Goal: Task Accomplishment & Management: Manage account settings

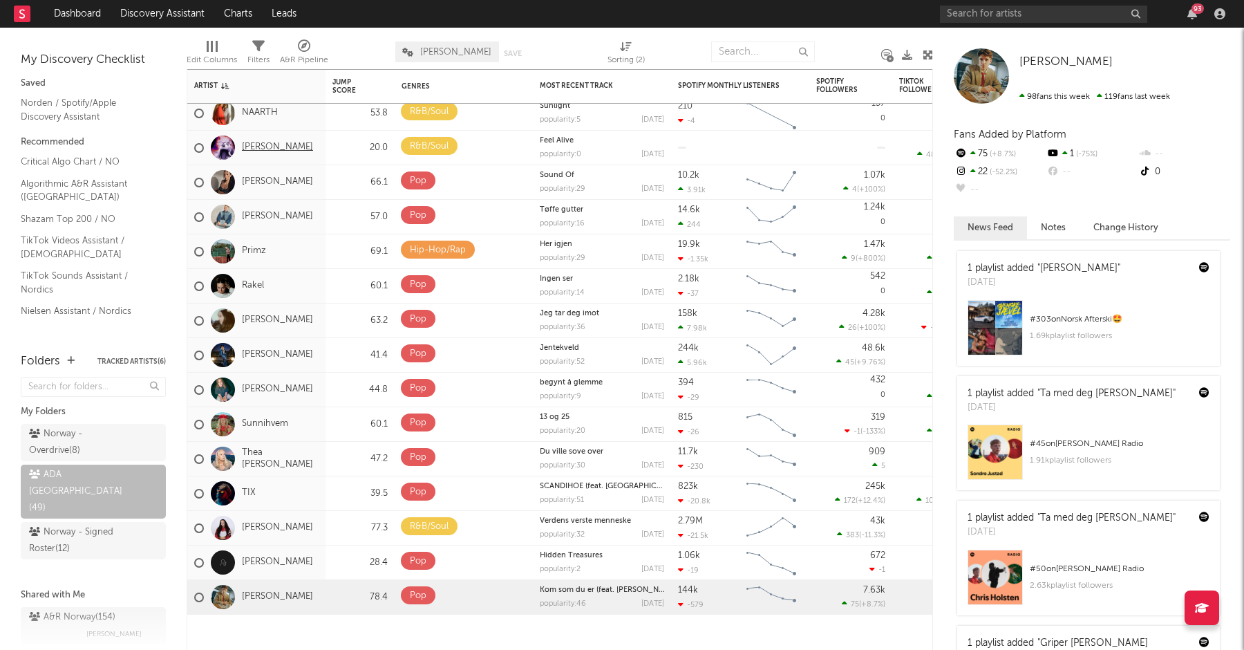
click at [255, 149] on link "[PERSON_NAME]" at bounding box center [277, 148] width 71 height 12
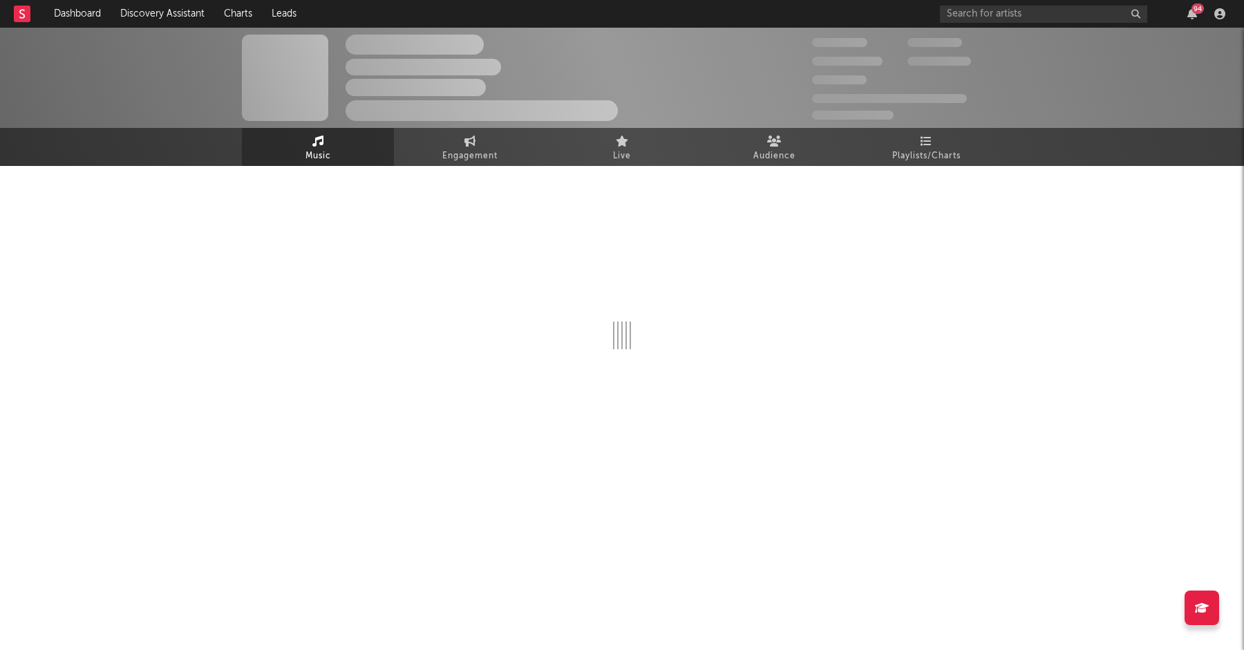
select select "1w"
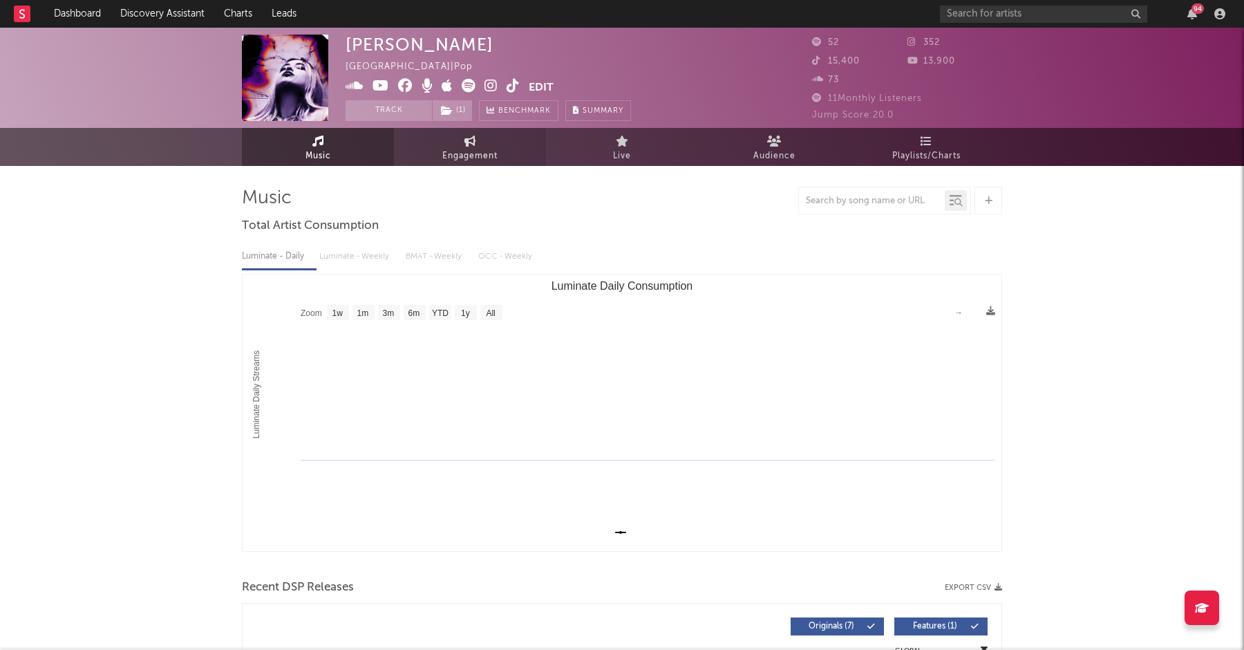
click at [435, 143] on link "Engagement" at bounding box center [470, 147] width 152 height 38
select select "1w"
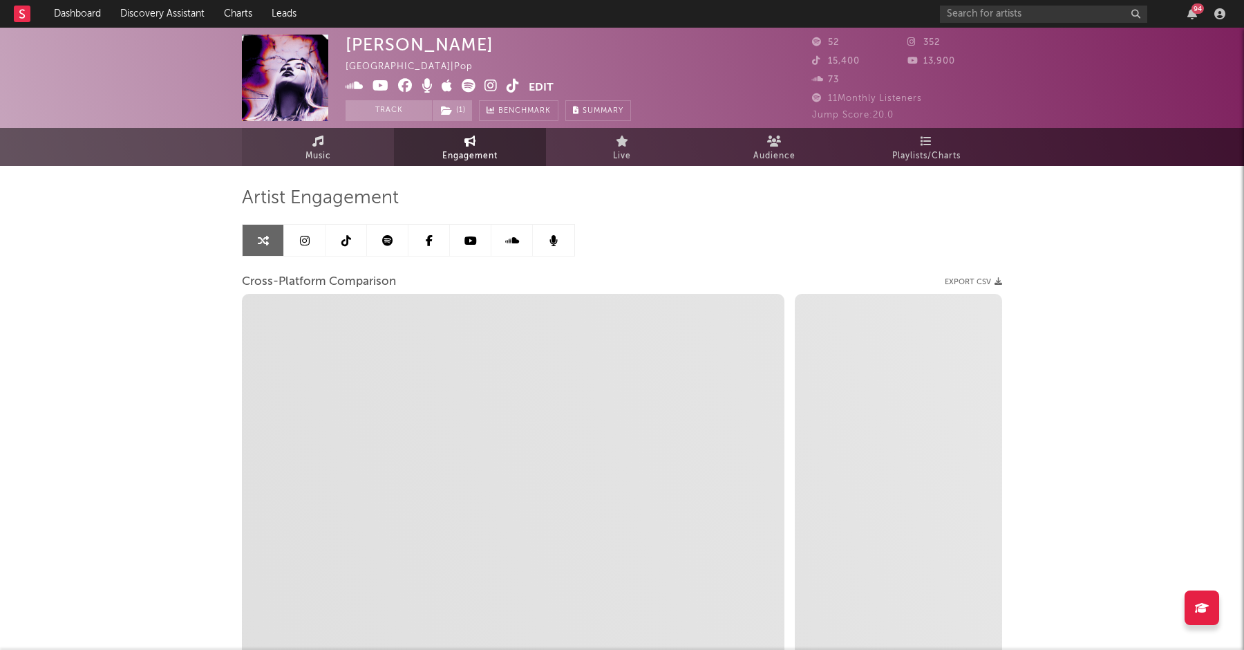
click at [308, 156] on span "Music" at bounding box center [319, 156] width 26 height 17
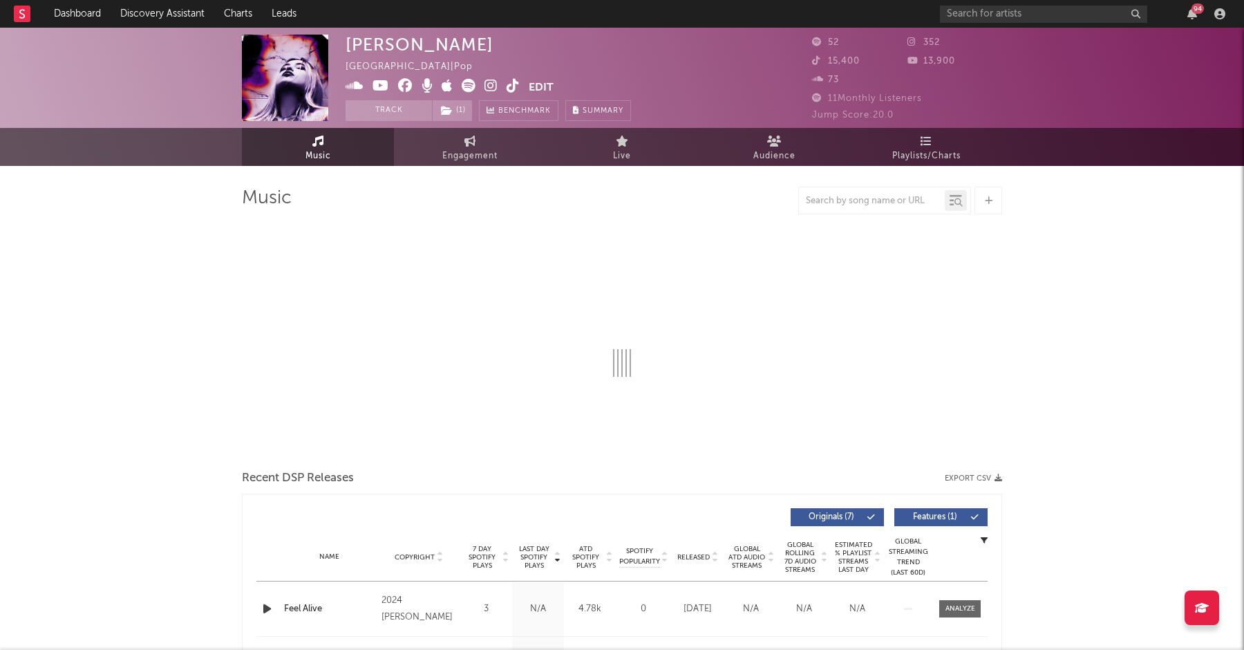
select select "1w"
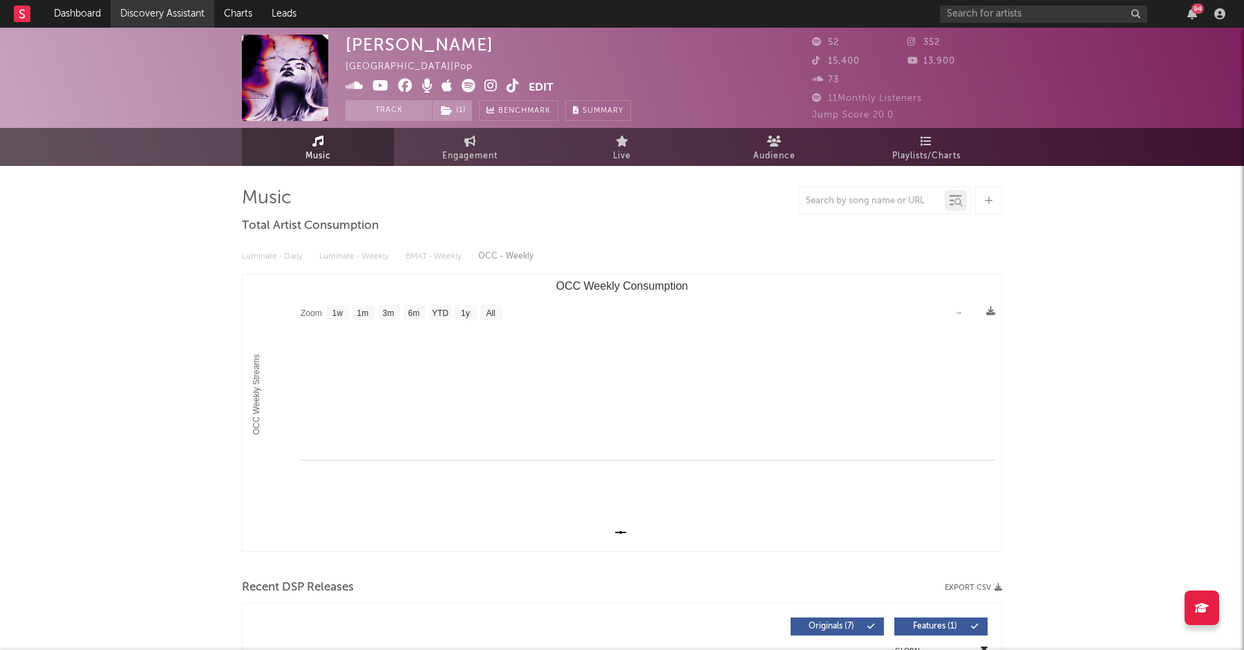
select select "1m"
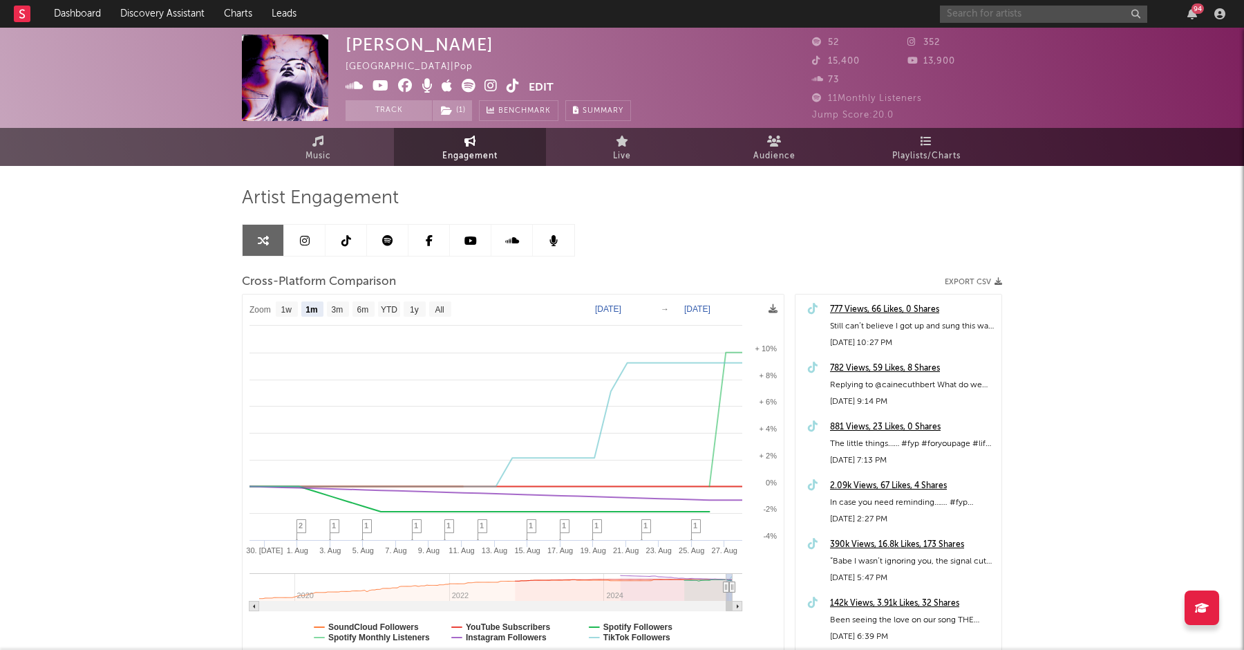
click at [988, 21] on input "text" at bounding box center [1043, 14] width 207 height 17
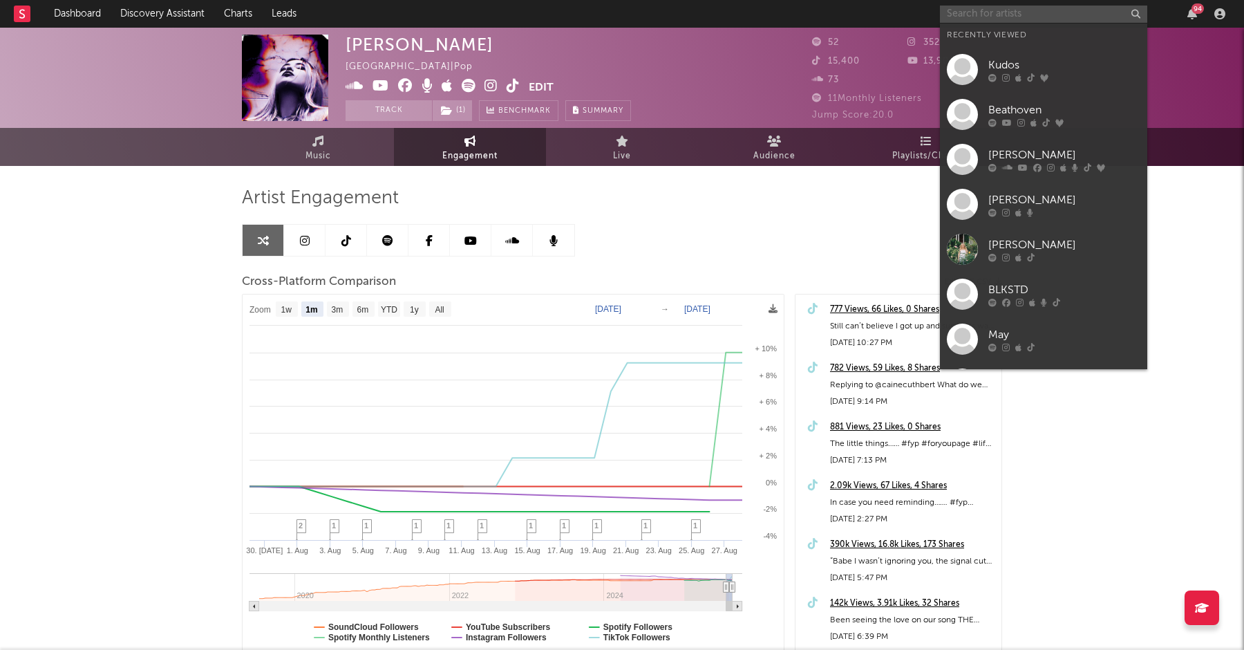
paste input "[URL][DOMAIN_NAME]"
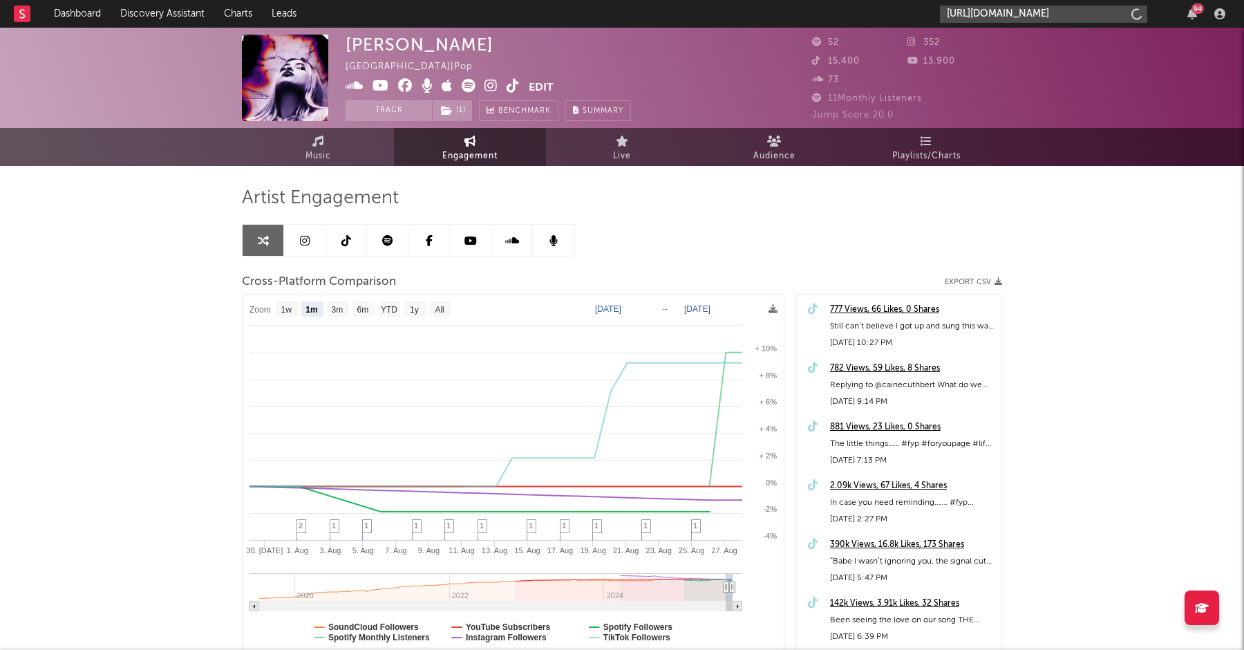
scroll to position [0, 219]
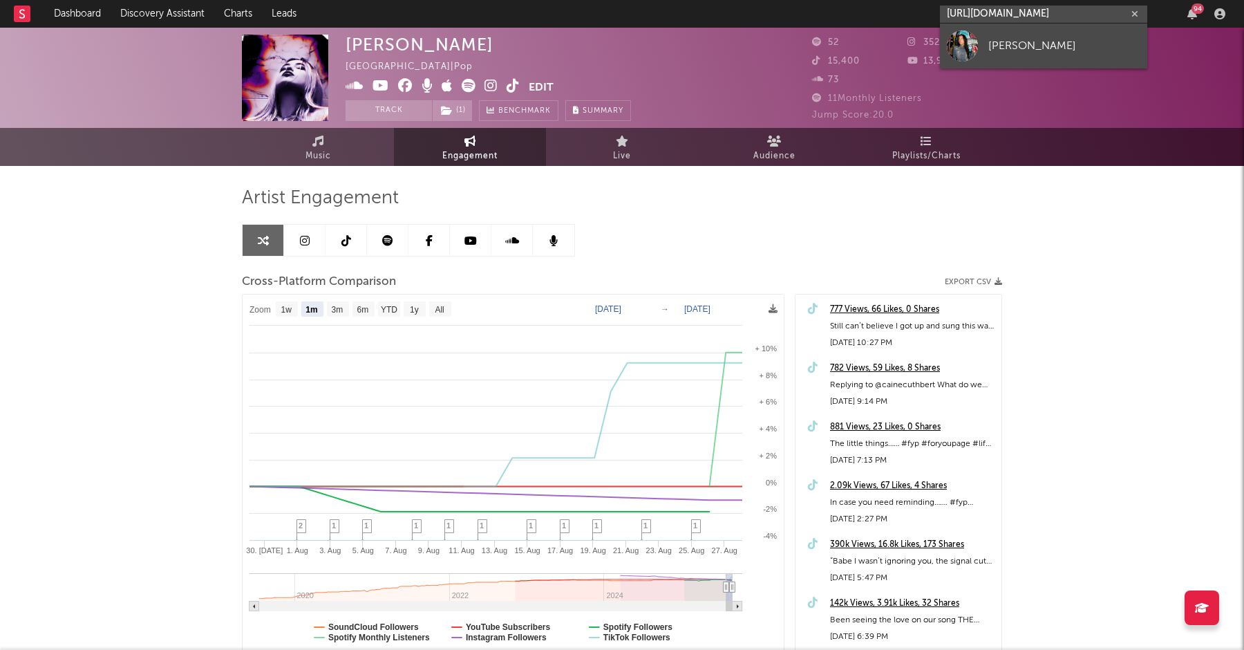
type input "[URL][DOMAIN_NAME]"
click at [1006, 48] on div "[PERSON_NAME]" at bounding box center [1064, 45] width 152 height 17
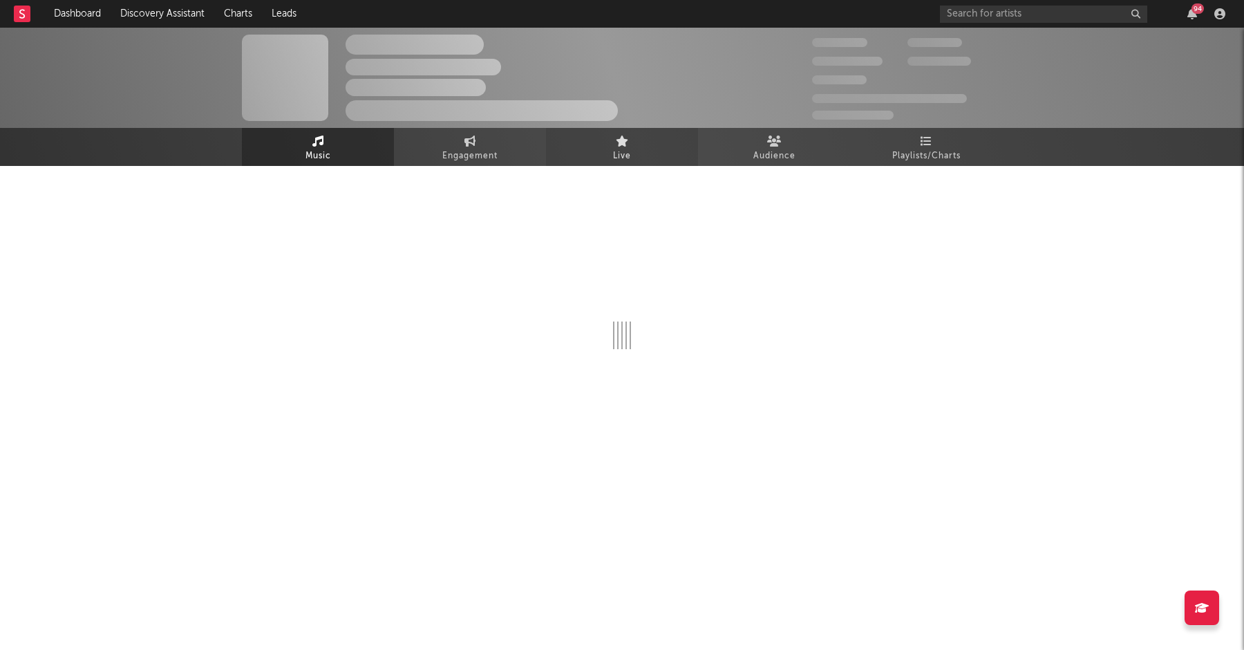
select select "1w"
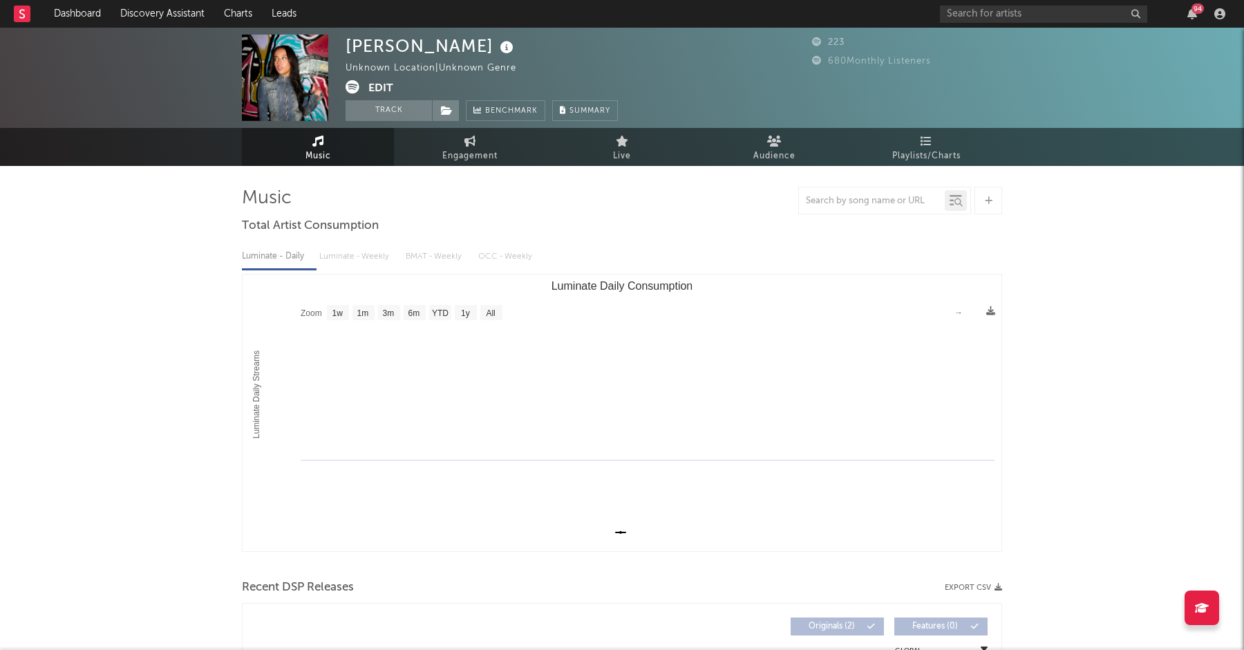
click at [382, 85] on button "Edit" at bounding box center [380, 88] width 25 height 17
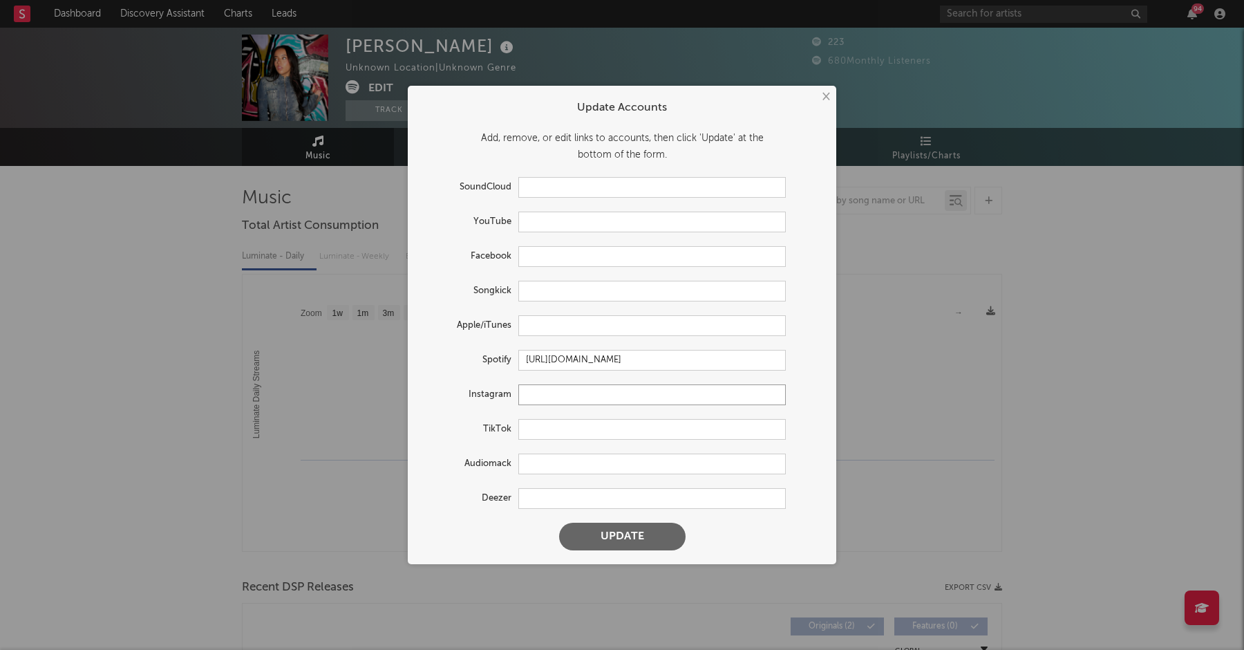
click at [538, 397] on input "text" at bounding box center [652, 394] width 268 height 21
paste input "[URL][DOMAIN_NAME]"
type input "[URL][DOMAIN_NAME]"
click at [545, 435] on input "text" at bounding box center [652, 429] width 268 height 21
paste input "[URL][DOMAIN_NAME]"
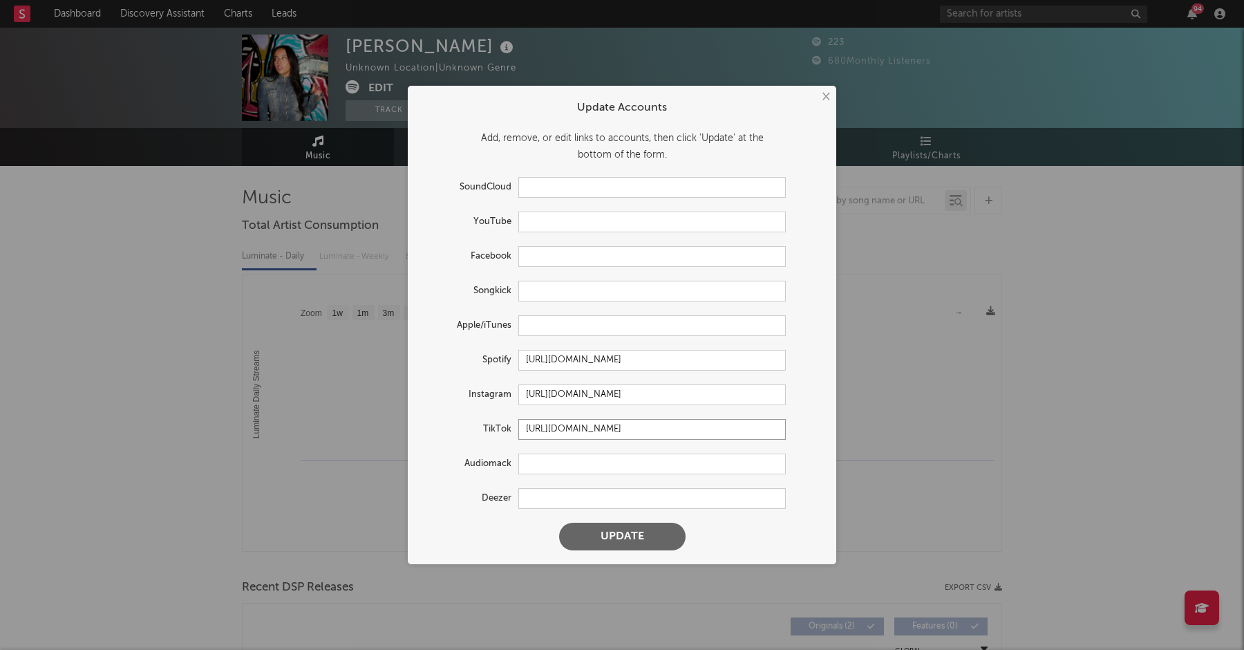
type input "[URL][DOMAIN_NAME]"
click at [481, 355] on label "Spotify" at bounding box center [470, 360] width 97 height 17
click at [536, 325] on input "text" at bounding box center [652, 325] width 268 height 21
paste input "[URL][DOMAIN_NAME][PERSON_NAME]"
type input "[URL][DOMAIN_NAME][PERSON_NAME]"
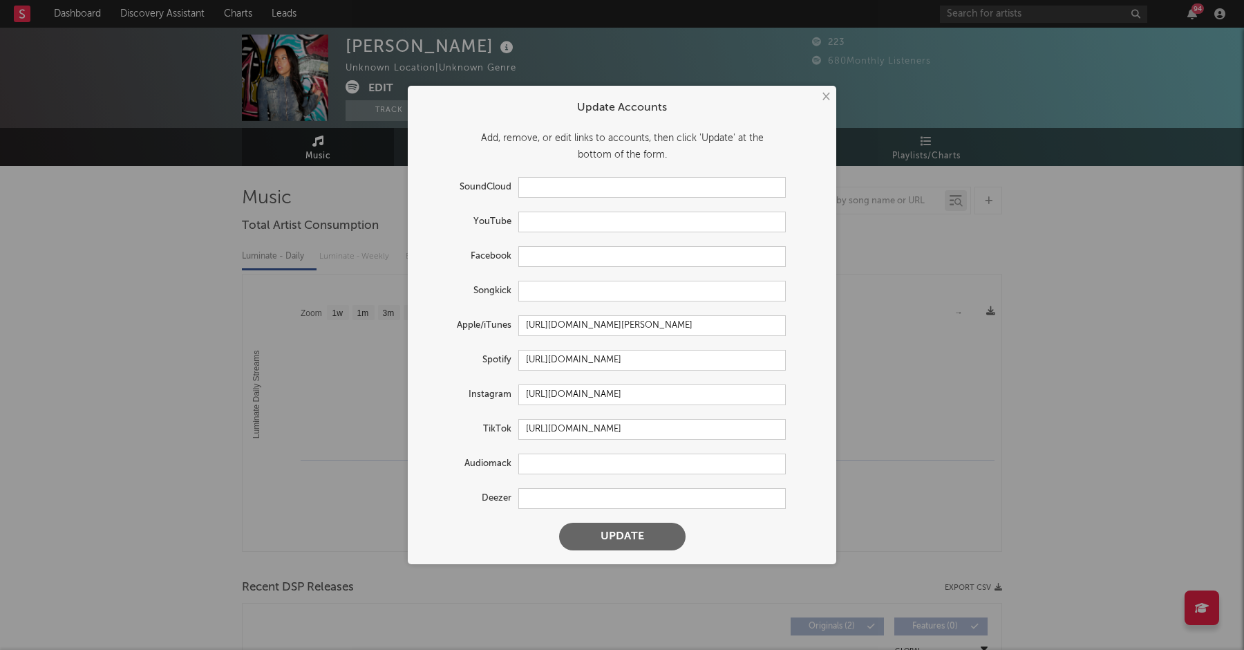
click at [485, 351] on div "Spotify [URL][DOMAIN_NAME]" at bounding box center [604, 360] width 364 height 21
click at [619, 538] on button "Update" at bounding box center [622, 537] width 126 height 28
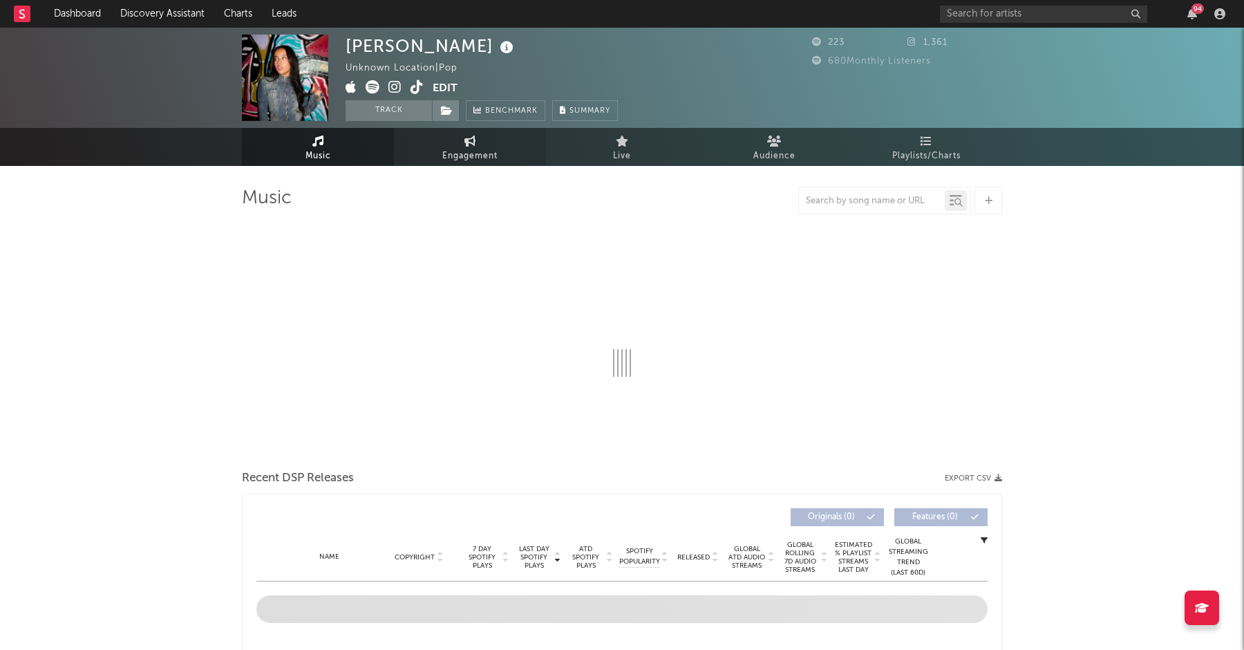
select select "1w"
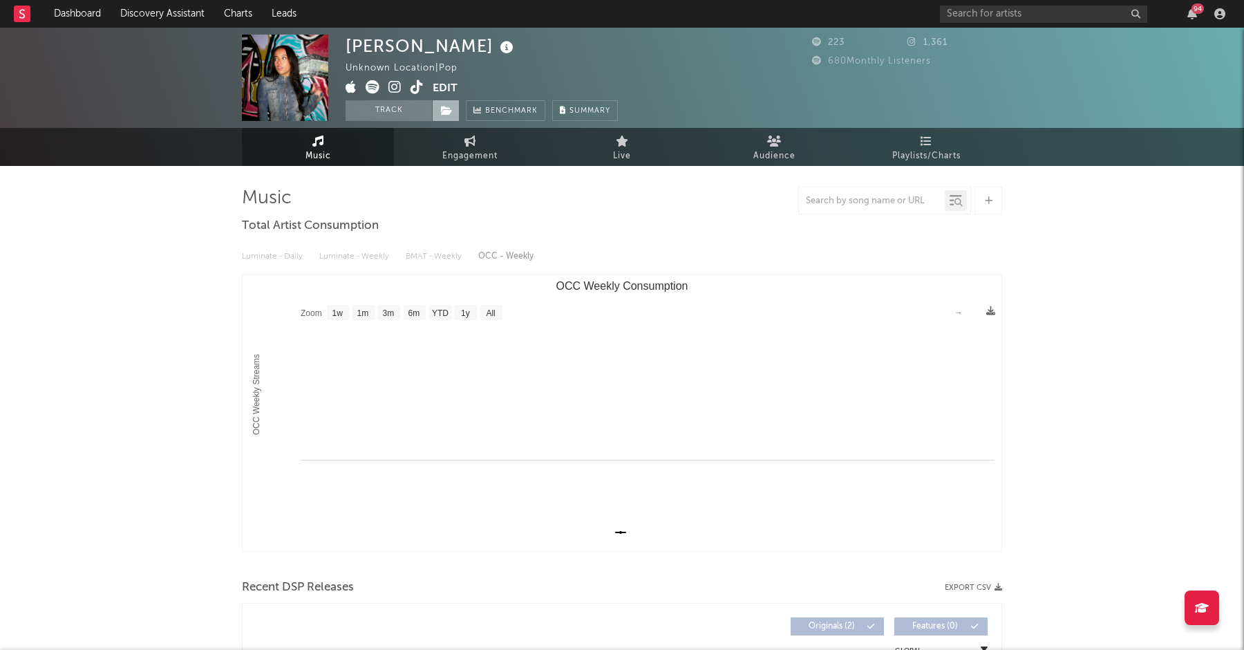
click at [443, 110] on icon at bounding box center [447, 111] width 12 height 10
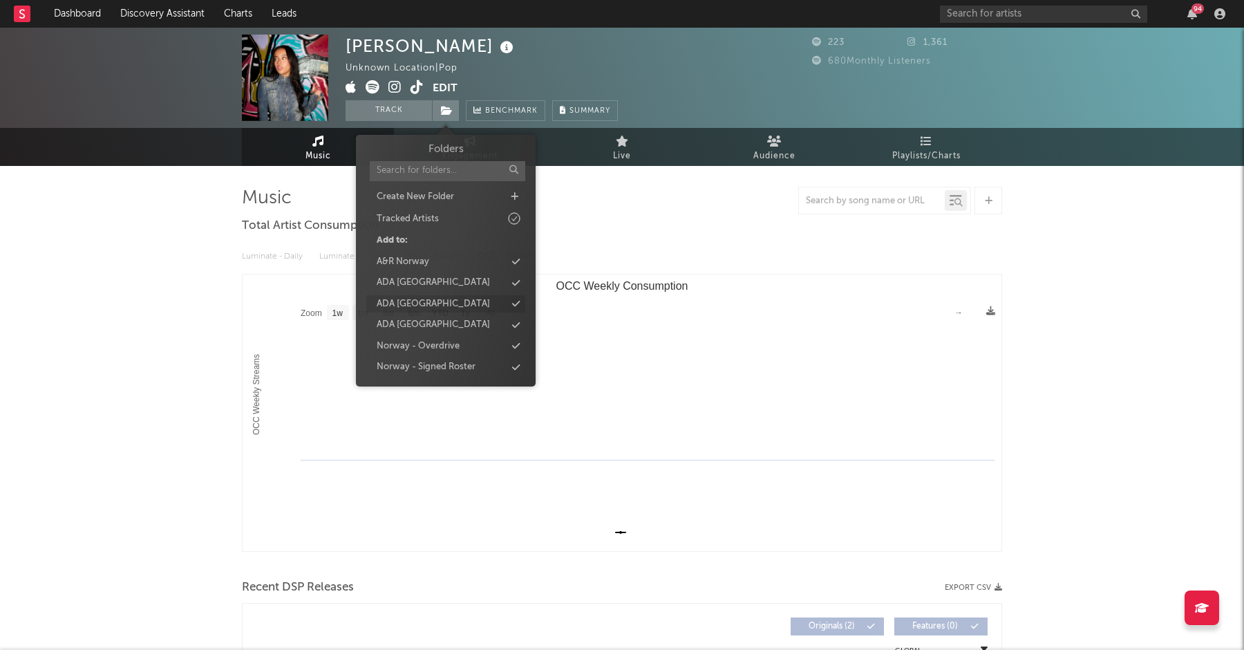
click at [421, 303] on div "ADA [GEOGRAPHIC_DATA]" at bounding box center [433, 304] width 113 height 14
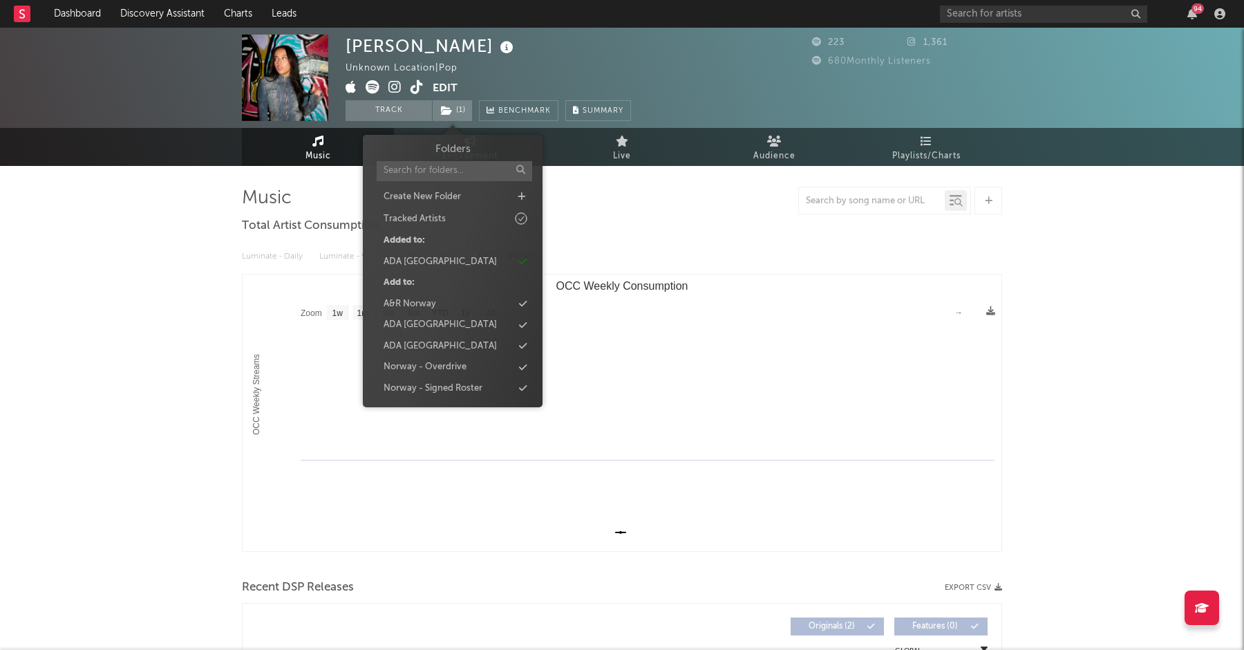
click at [219, 236] on div "[PERSON_NAME] Unknown Location | Pop Edit Track ( 1 ) Benchmark Summary 223 1,3…" at bounding box center [622, 465] width 1244 height 874
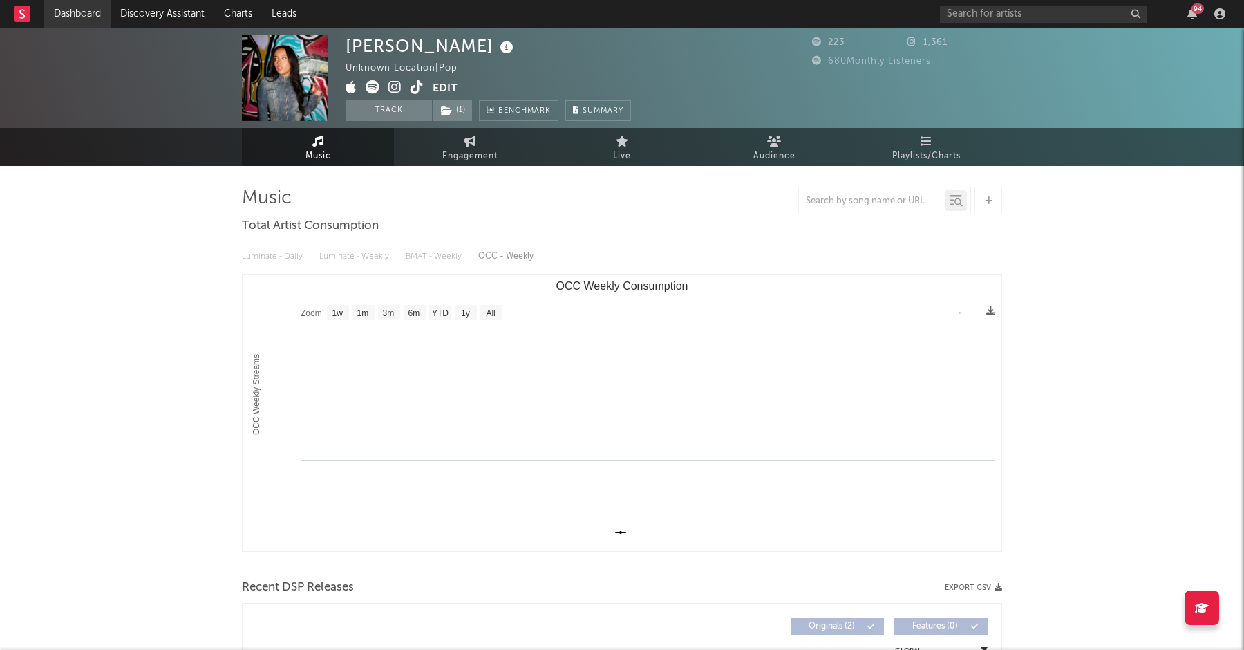
click at [86, 15] on link "Dashboard" at bounding box center [77, 14] width 66 height 28
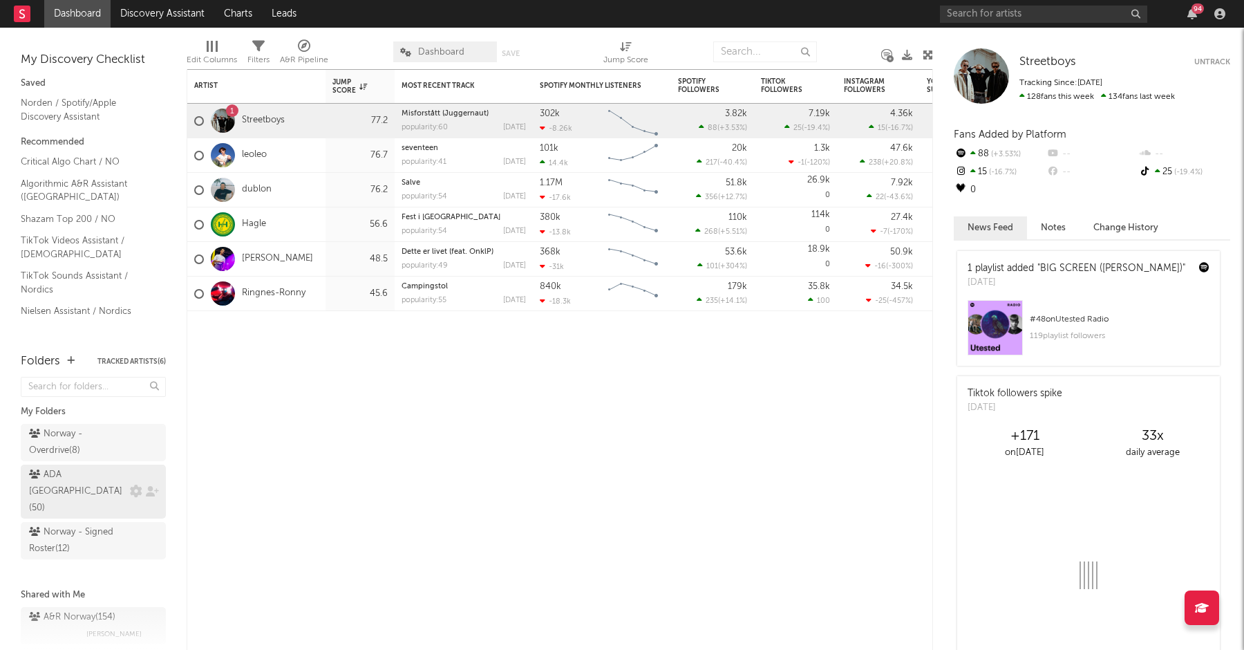
click at [86, 479] on div "ADA Norway ( 50 )" at bounding box center [77, 492] width 97 height 50
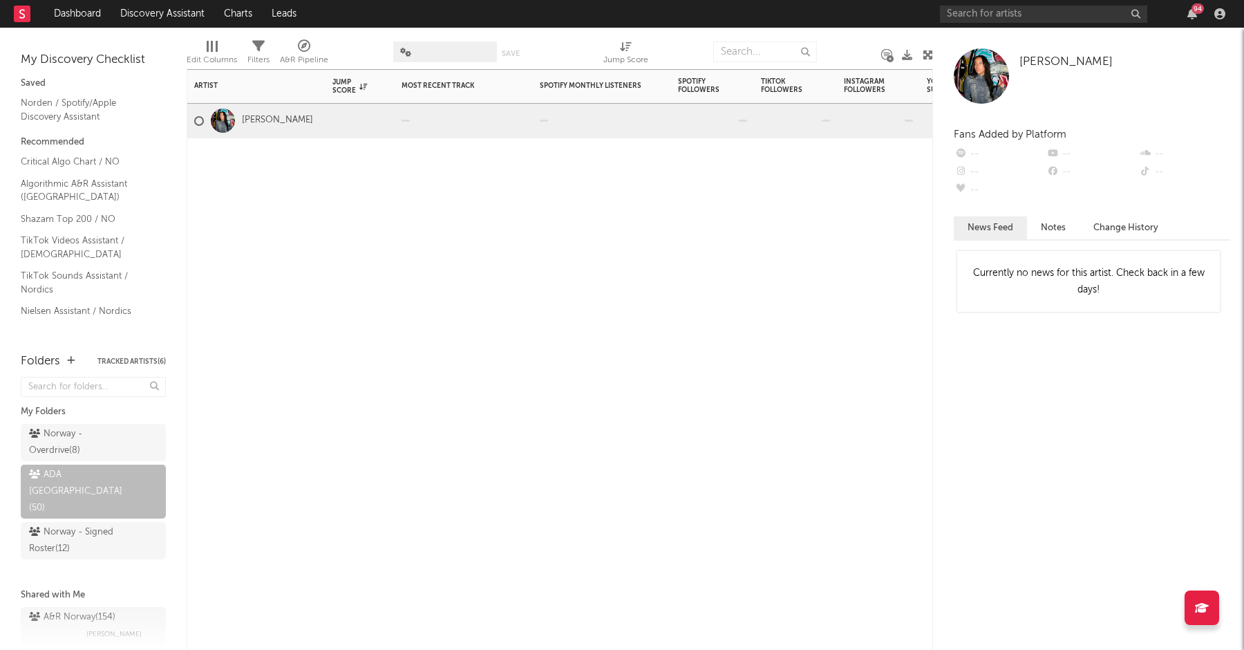
click at [247, 241] on div "Artist Notifications Jump Score Most Recent Track Popularity Released Spotify M…" at bounding box center [560, 359] width 747 height 581
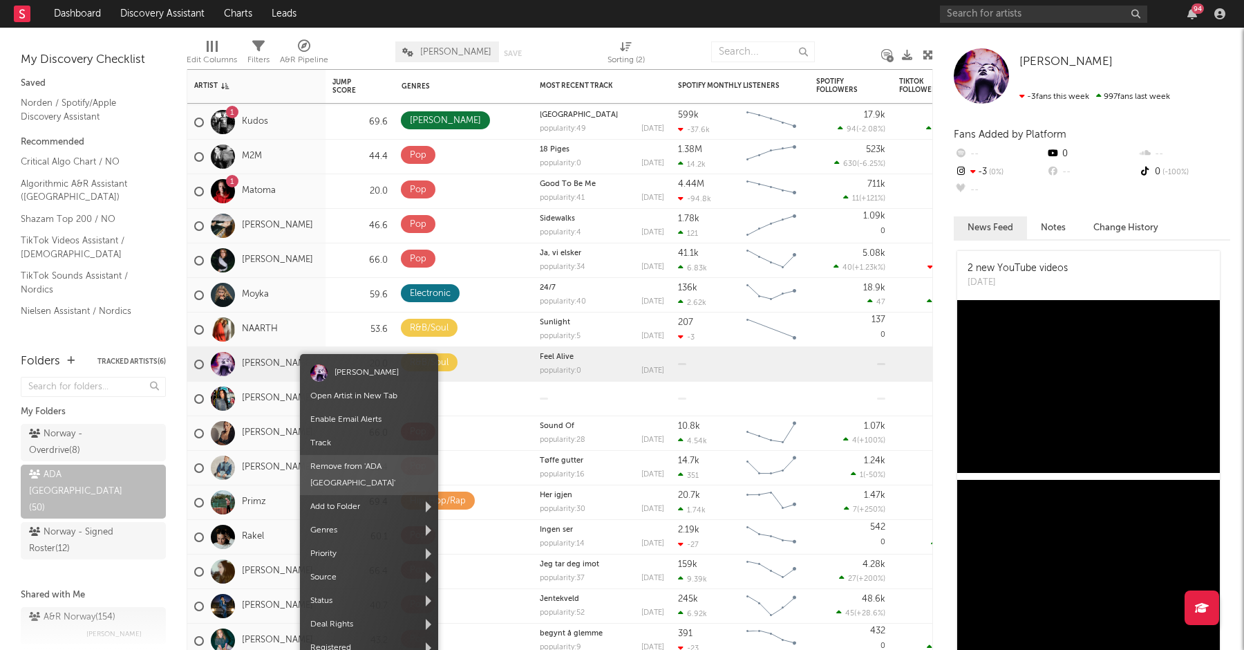
click at [380, 467] on span "Remove from ' ADA Norway '" at bounding box center [369, 475] width 138 height 40
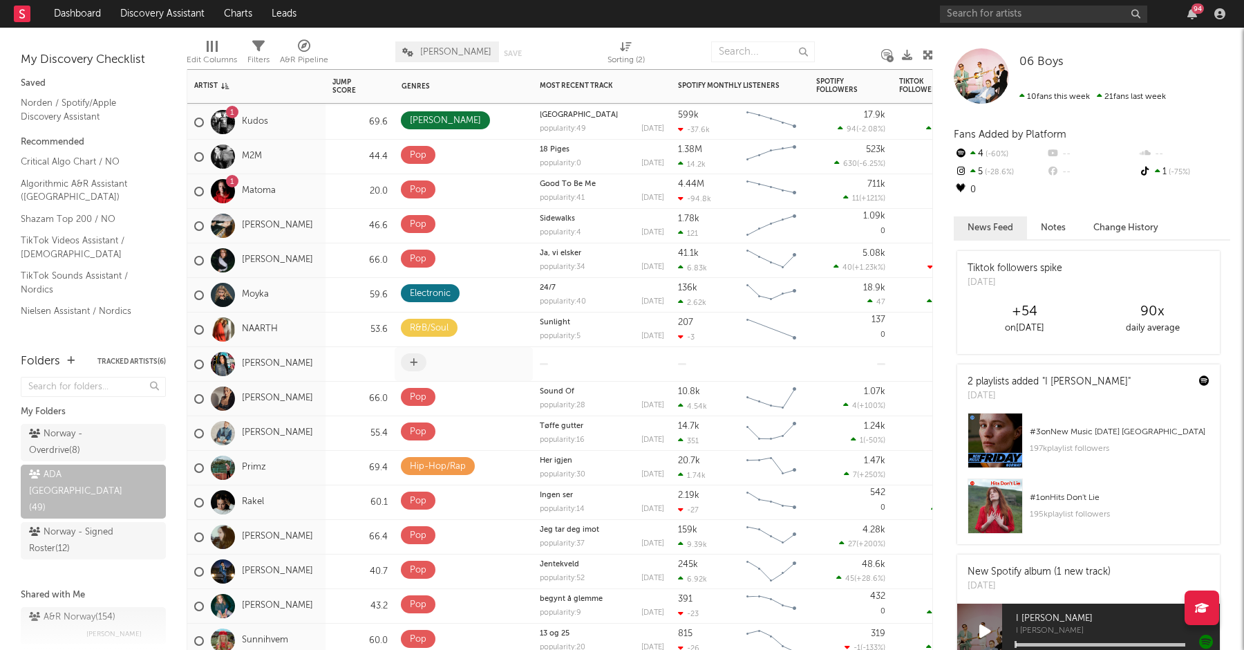
click at [416, 365] on icon at bounding box center [414, 362] width 8 height 9
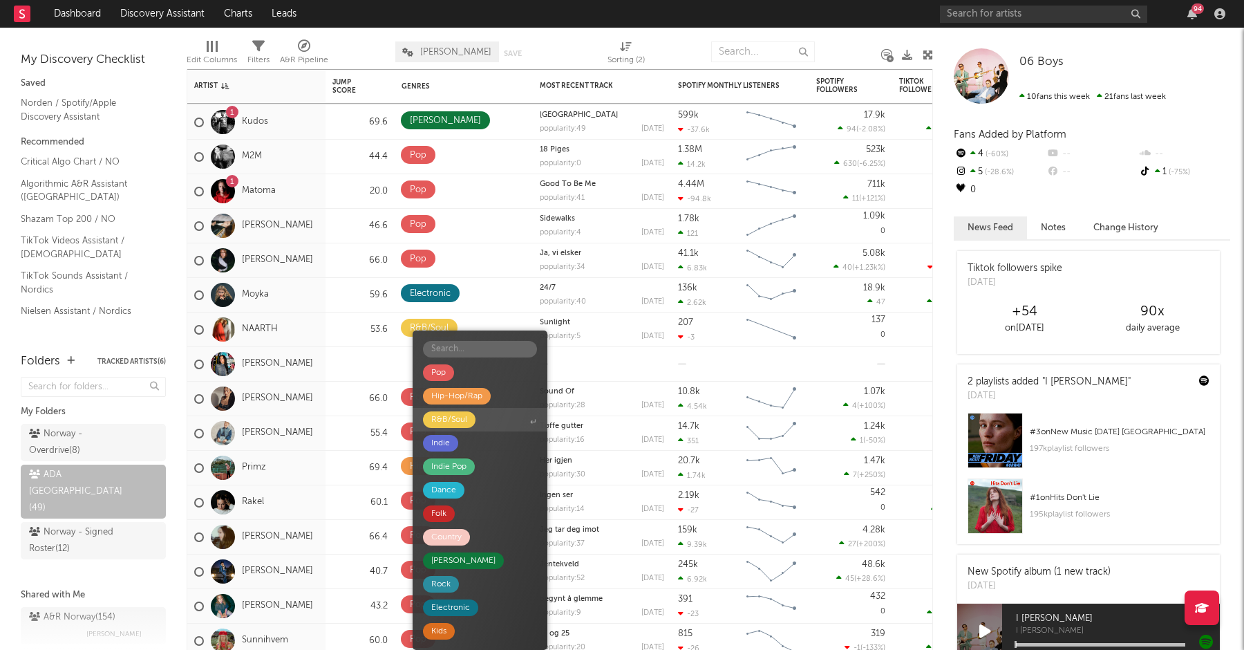
click at [442, 415] on div "R&B/Soul" at bounding box center [449, 419] width 36 height 17
